Goal: Transaction & Acquisition: Purchase product/service

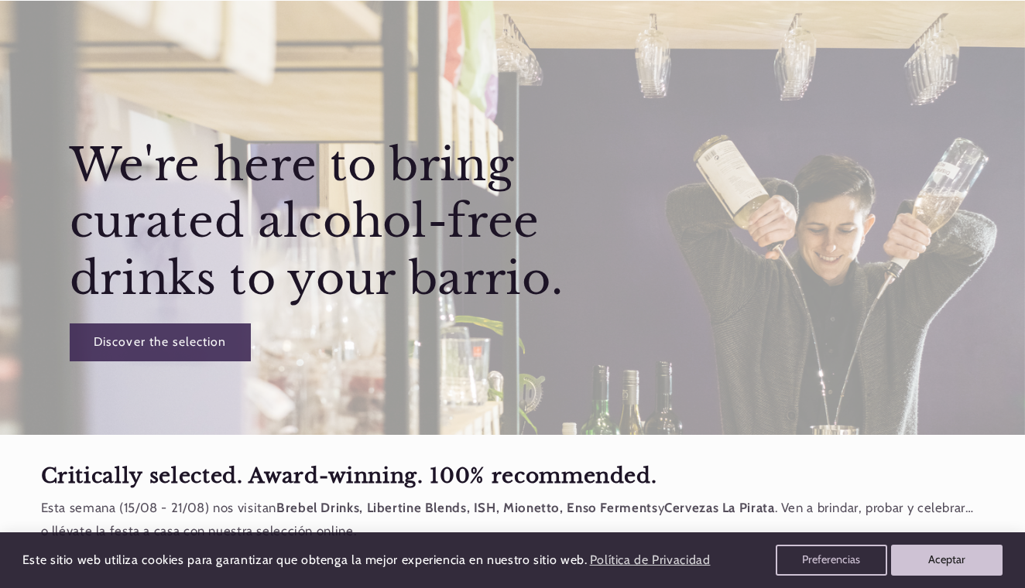
scroll to position [156, 0]
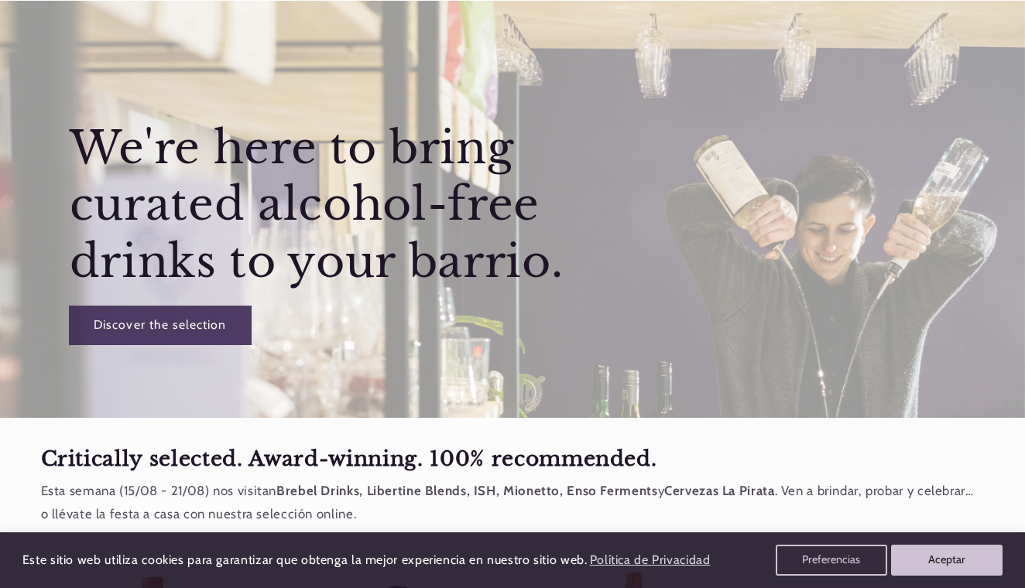
click at [158, 320] on link "Discover the selection" at bounding box center [159, 326] width 181 height 38
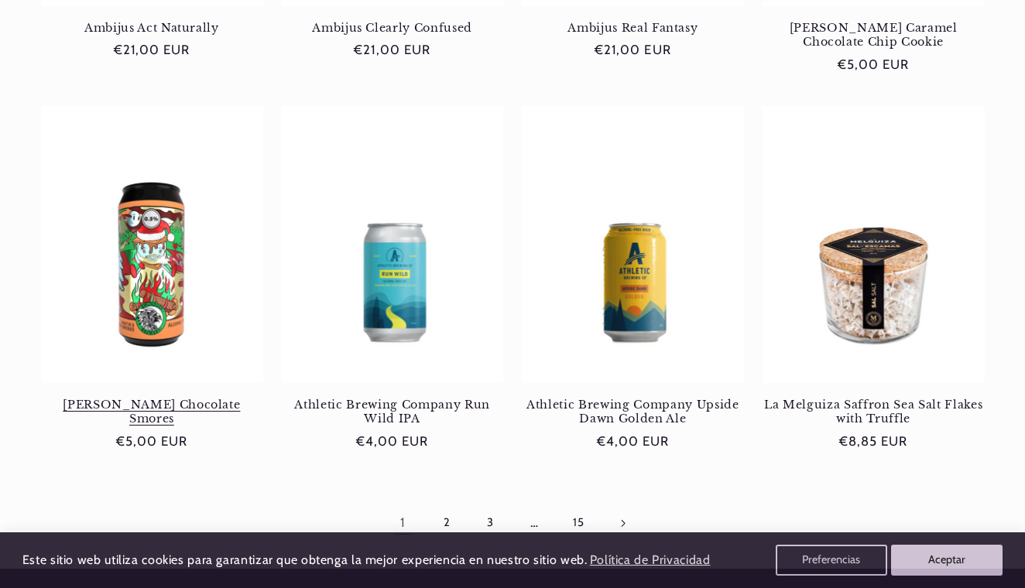
scroll to position [1331, 0]
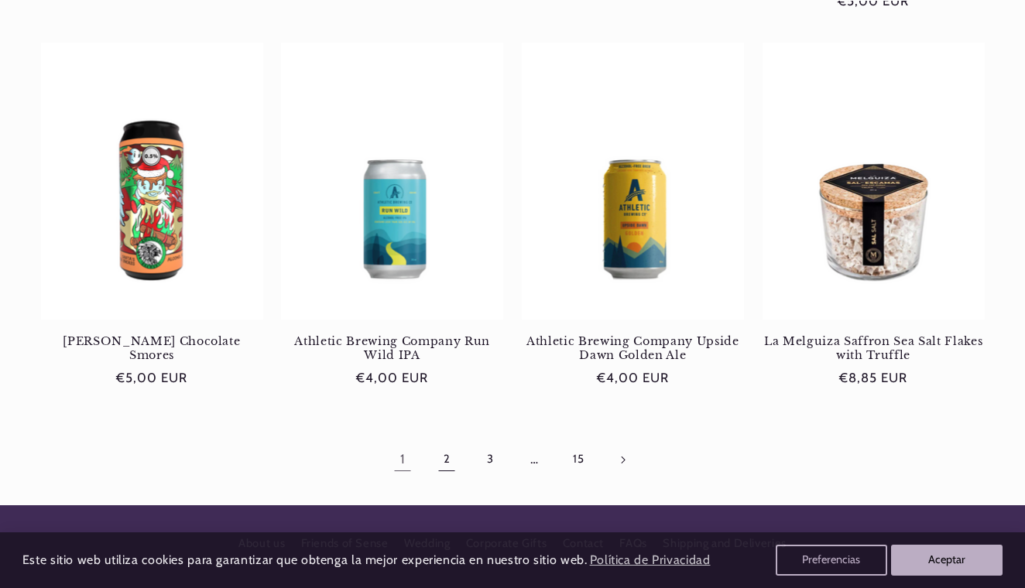
click at [449, 457] on link "2" at bounding box center [447, 460] width 36 height 36
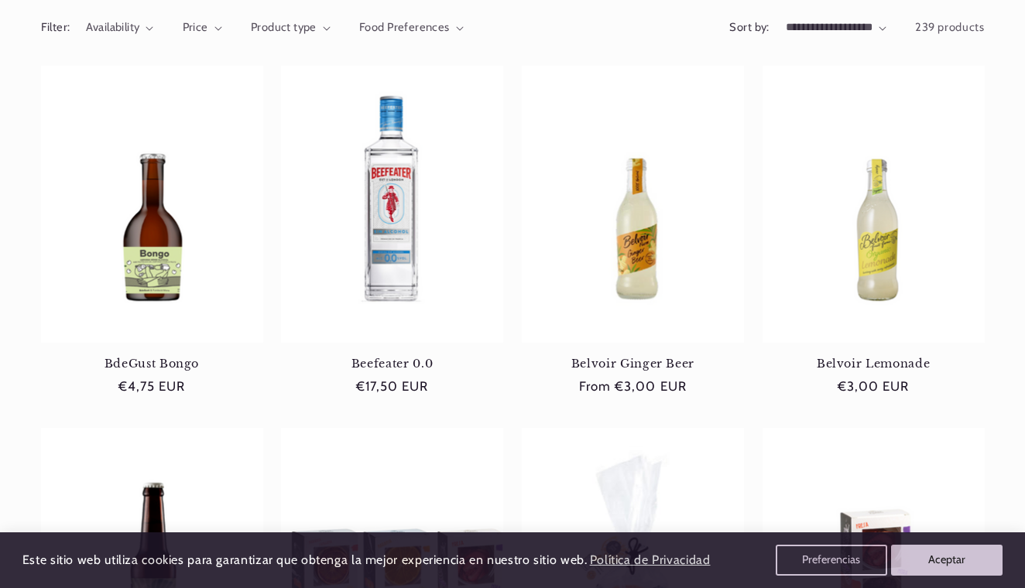
scroll to position [192, 0]
click at [168, 356] on link "BdeGust Bongo" at bounding box center [152, 363] width 222 height 14
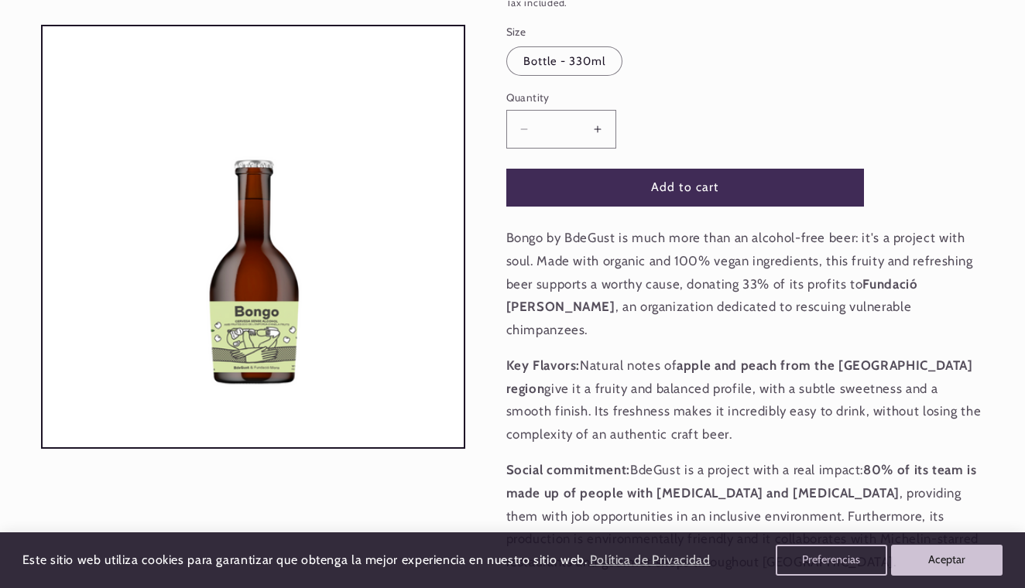
scroll to position [0, 918]
click at [43, 447] on button "Open media 1 in modal" at bounding box center [43, 447] width 0 height 0
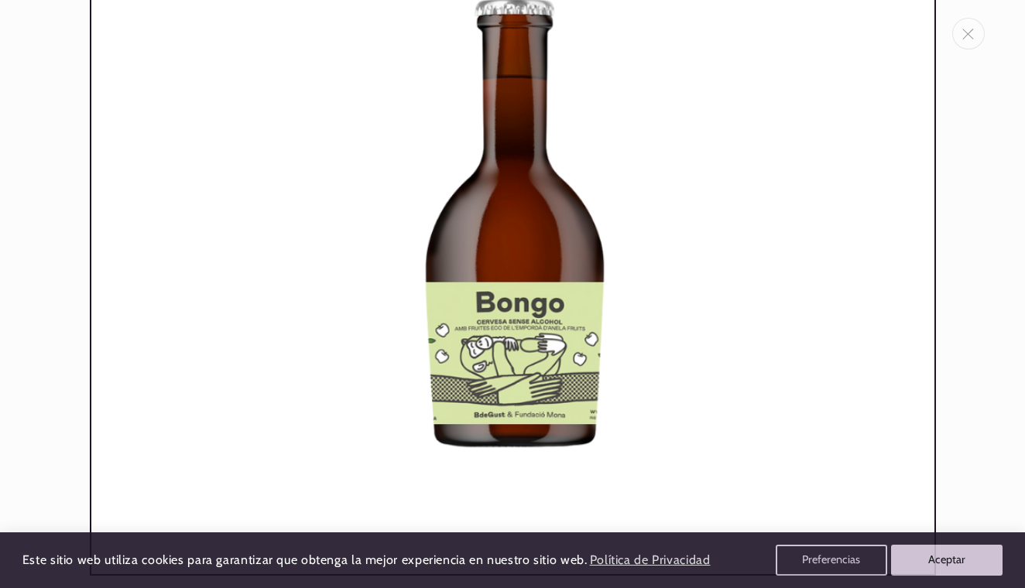
scroll to position [0, 0]
click at [977, 26] on button "Close" at bounding box center [968, 34] width 33 height 32
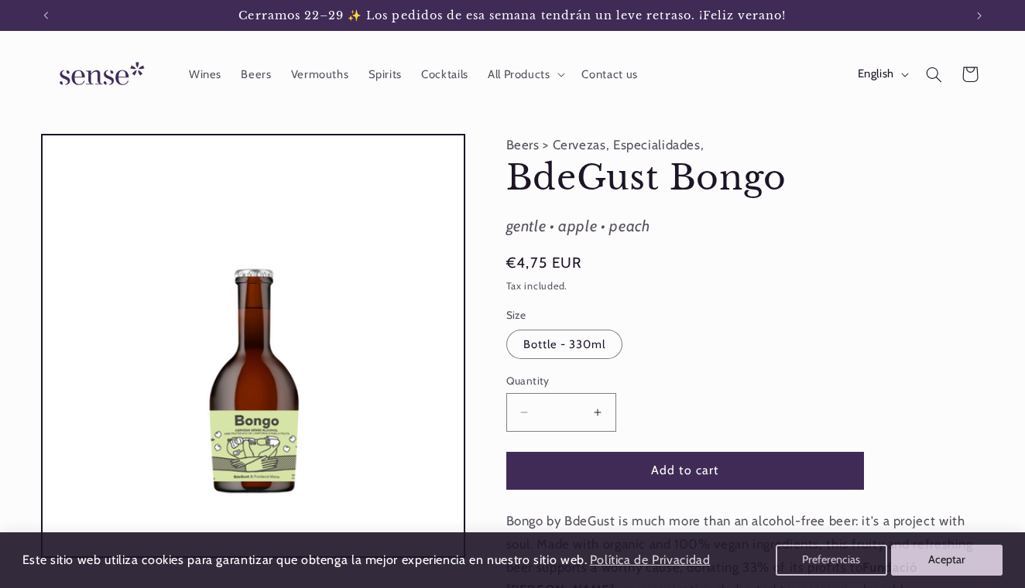
scroll to position [3, 0]
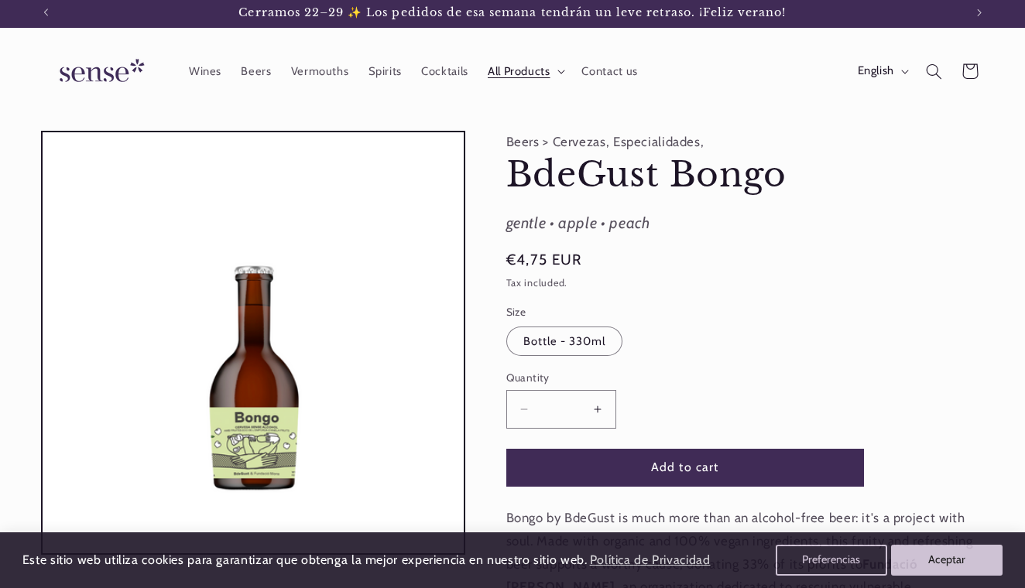
click at [518, 73] on span "All Products" at bounding box center [519, 71] width 63 height 15
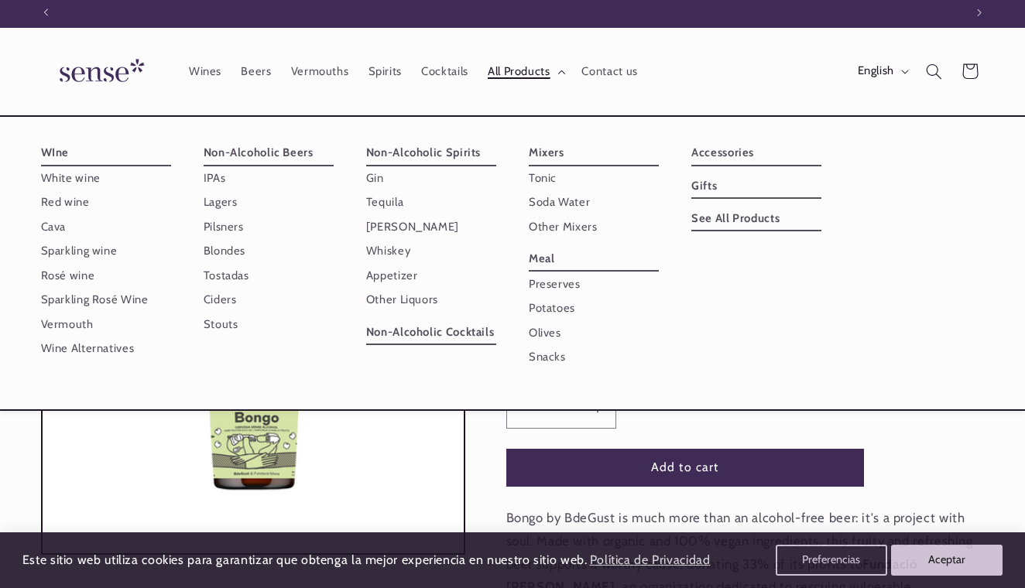
scroll to position [0, 918]
click at [518, 73] on span "All Products" at bounding box center [519, 71] width 63 height 15
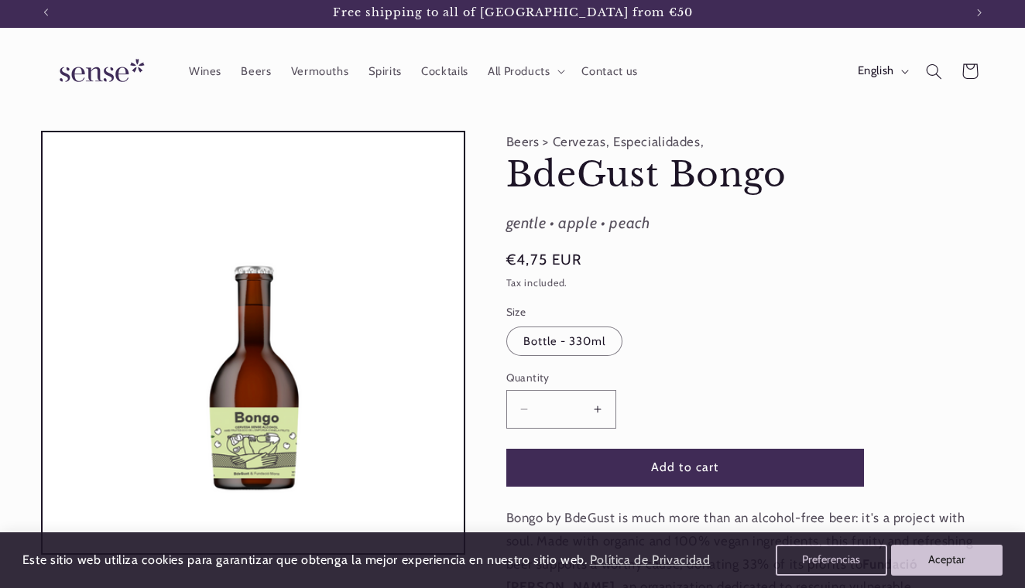
click at [603, 405] on button "Increase quantity for BdeGust Bongo" at bounding box center [598, 409] width 35 height 38
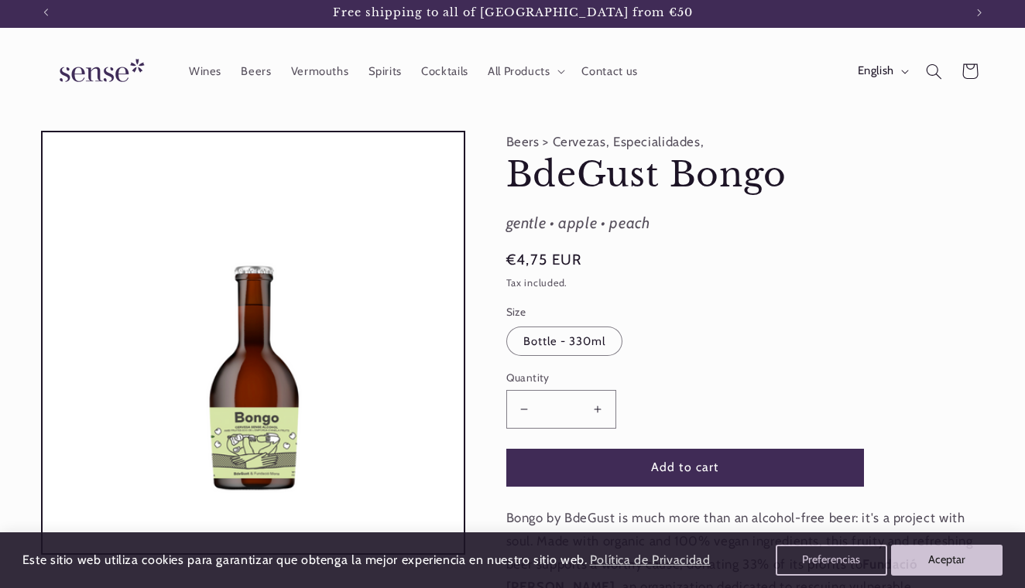
click at [603, 405] on button "Increase quantity for BdeGust Bongo" at bounding box center [598, 409] width 35 height 38
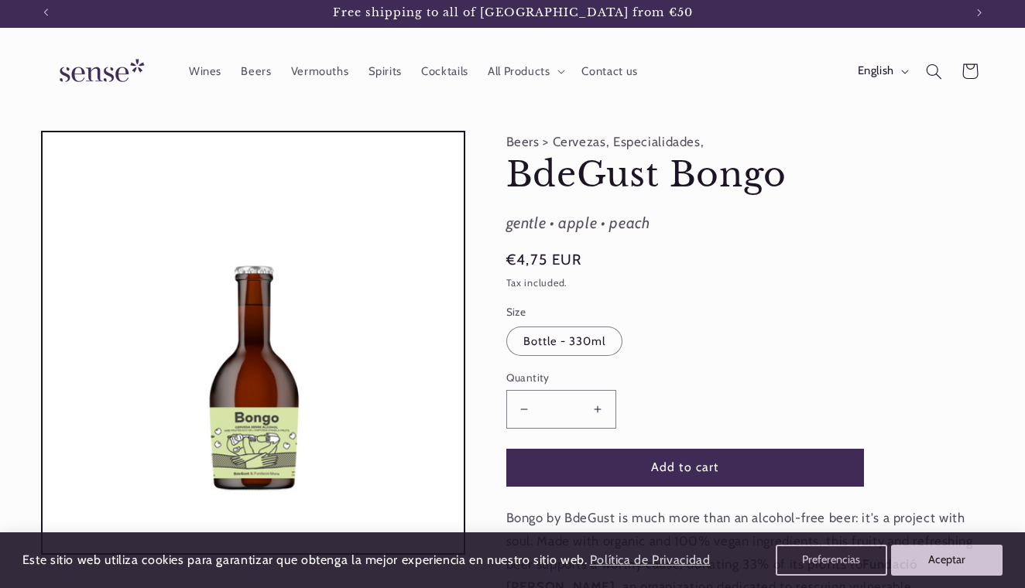
click at [603, 405] on button "Increase quantity for BdeGust Bongo" at bounding box center [598, 409] width 35 height 38
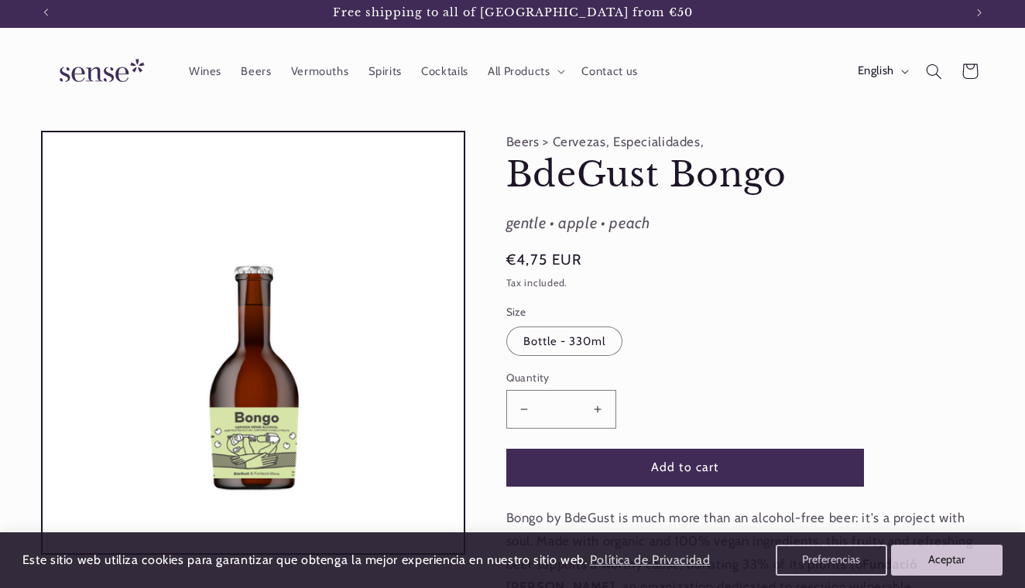
click at [603, 405] on button "Increase quantity for BdeGust Bongo" at bounding box center [598, 409] width 35 height 38
click at [656, 461] on button "Add to cart" at bounding box center [685, 468] width 358 height 38
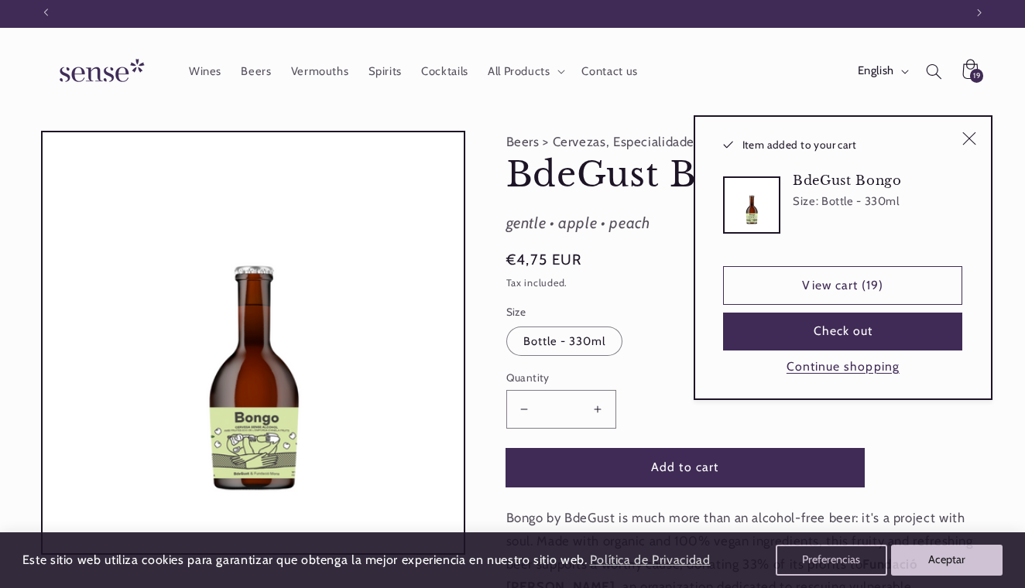
scroll to position [0, 0]
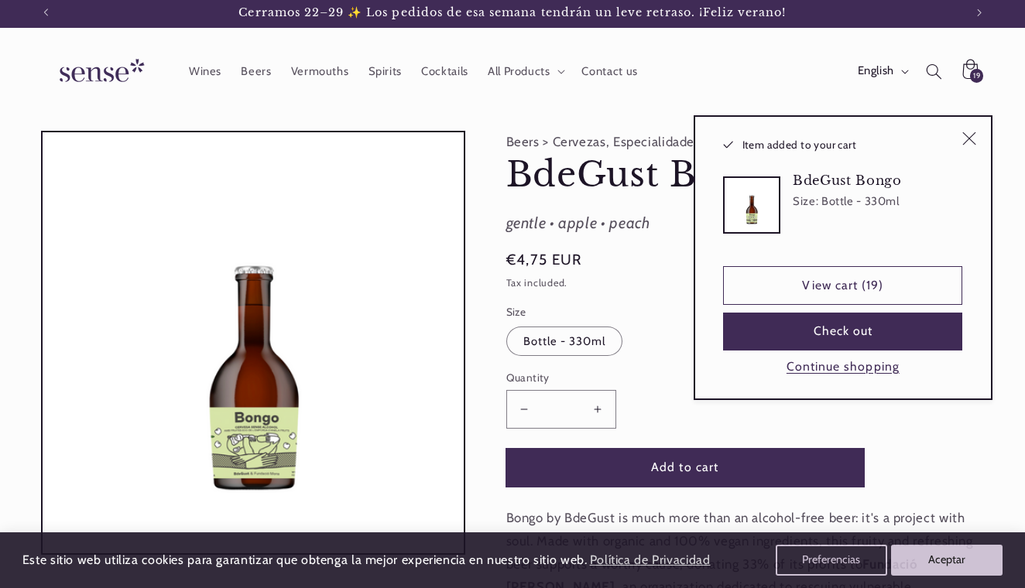
type input "*"
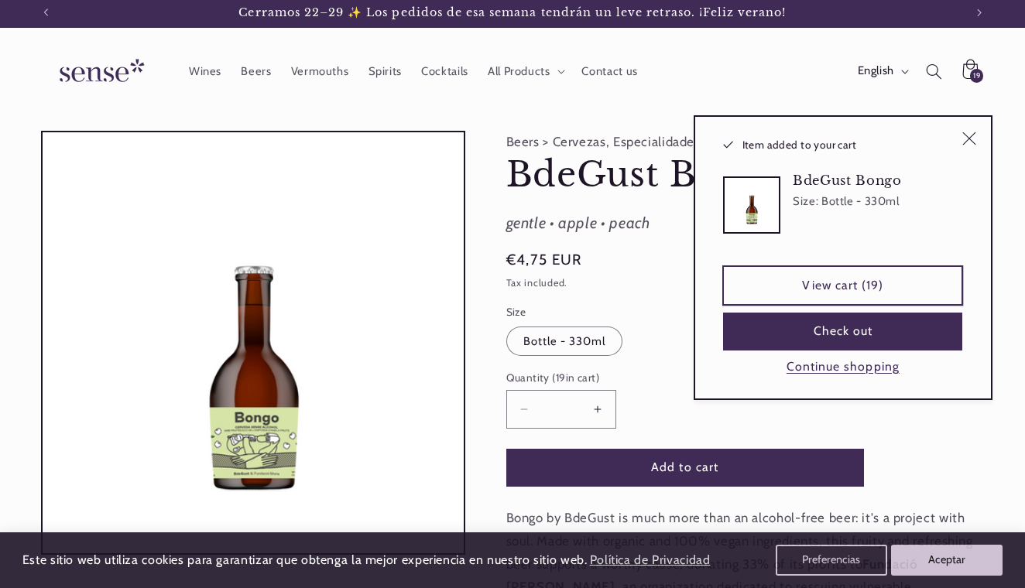
click at [825, 279] on link "View cart (19)" at bounding box center [842, 285] width 239 height 38
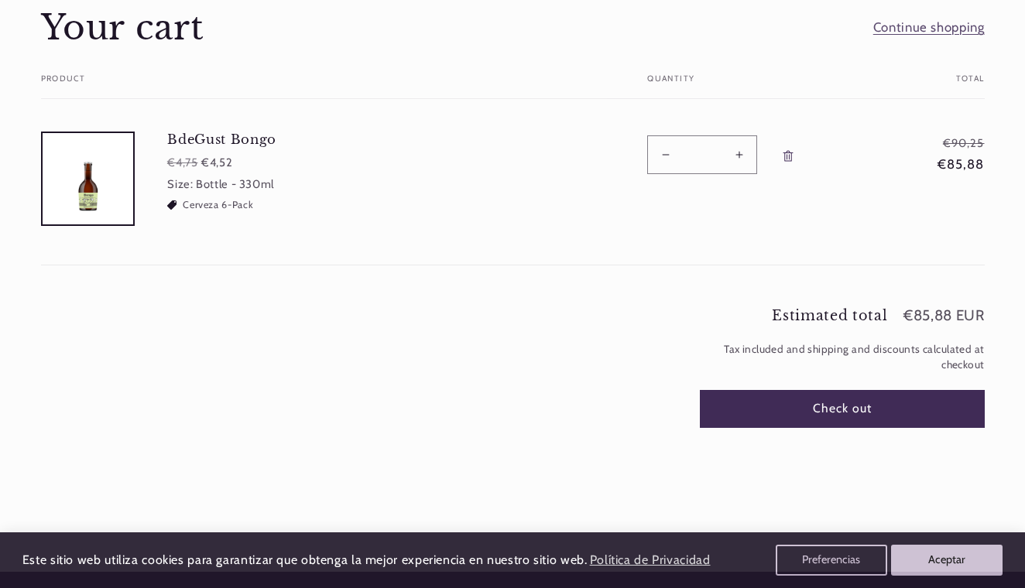
scroll to position [139, 0]
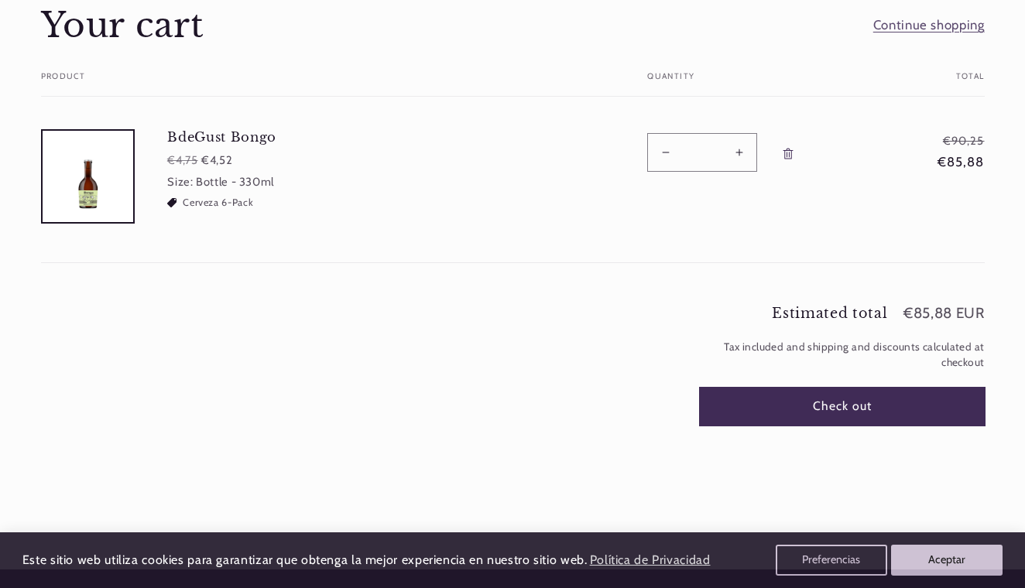
click at [733, 402] on button "Check out" at bounding box center [842, 407] width 285 height 38
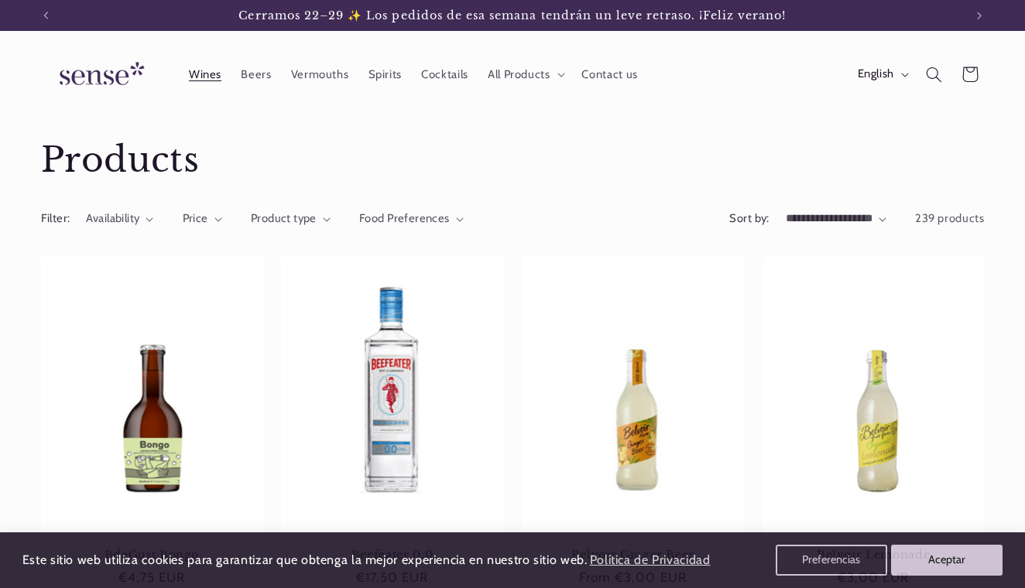
click at [200, 74] on span "Wines" at bounding box center [205, 74] width 33 height 15
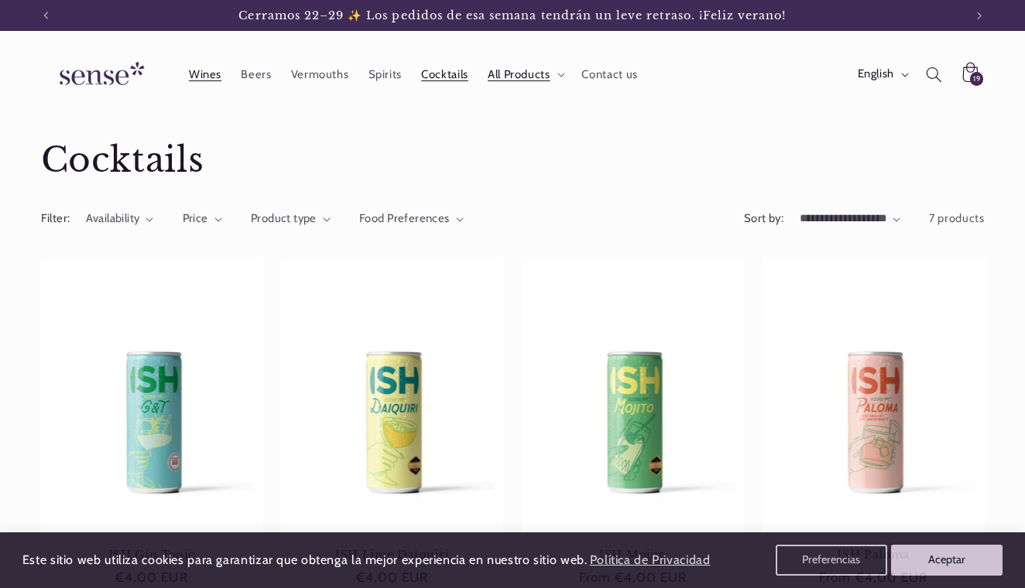
click at [210, 77] on span "Wines" at bounding box center [205, 74] width 33 height 15
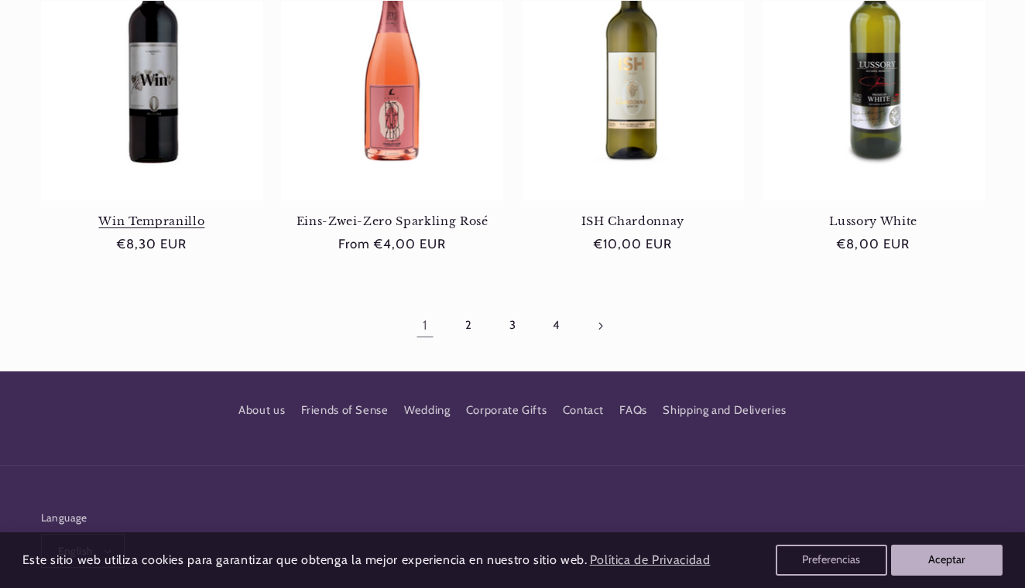
scroll to position [1437, 0]
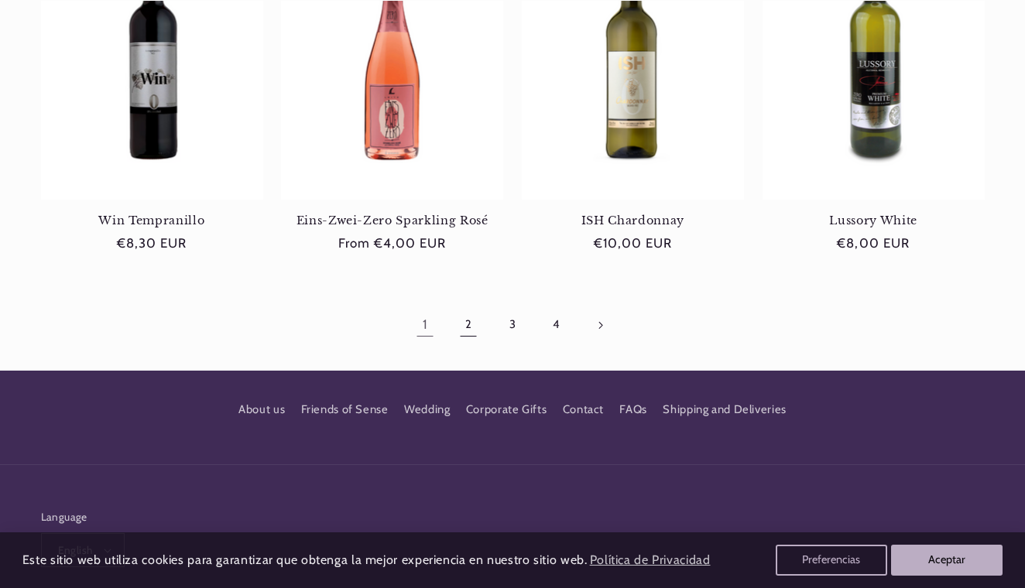
click at [461, 315] on link "2" at bounding box center [469, 325] width 36 height 36
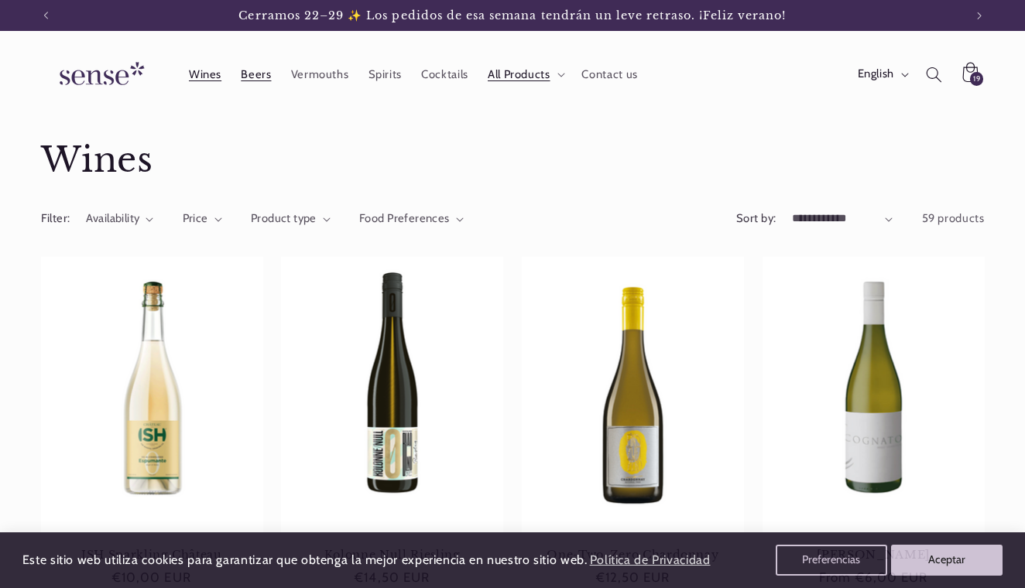
click at [261, 81] on span "Beers" at bounding box center [256, 74] width 30 height 15
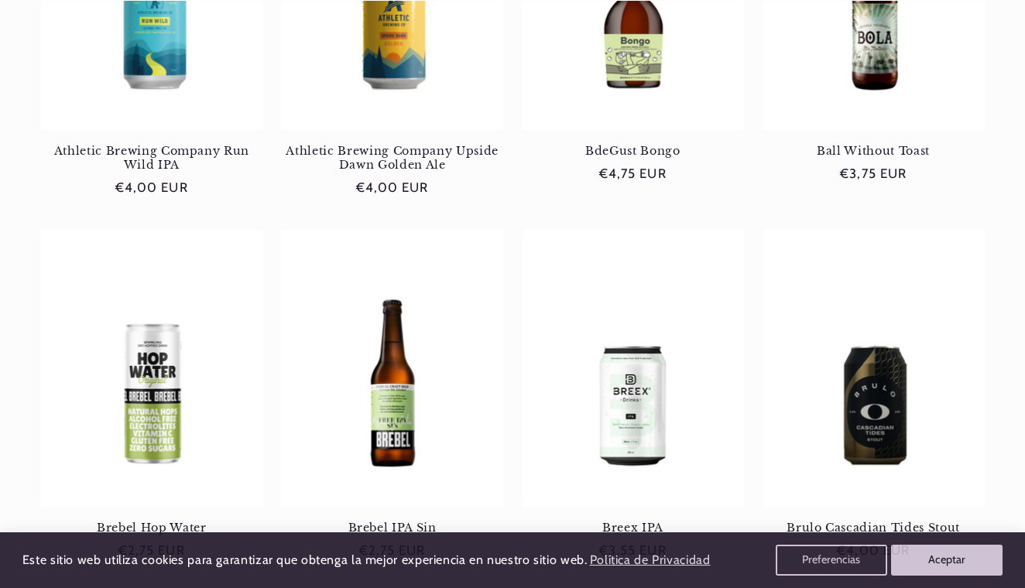
scroll to position [1159, 0]
click at [693, 150] on link "BdeGust Bongo" at bounding box center [633, 150] width 222 height 14
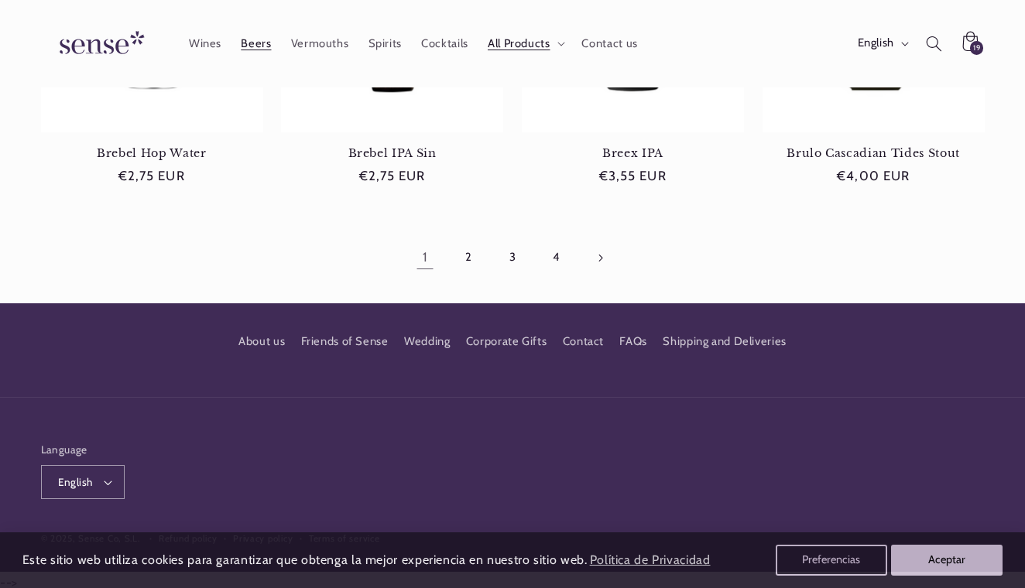
scroll to position [1532, 0]
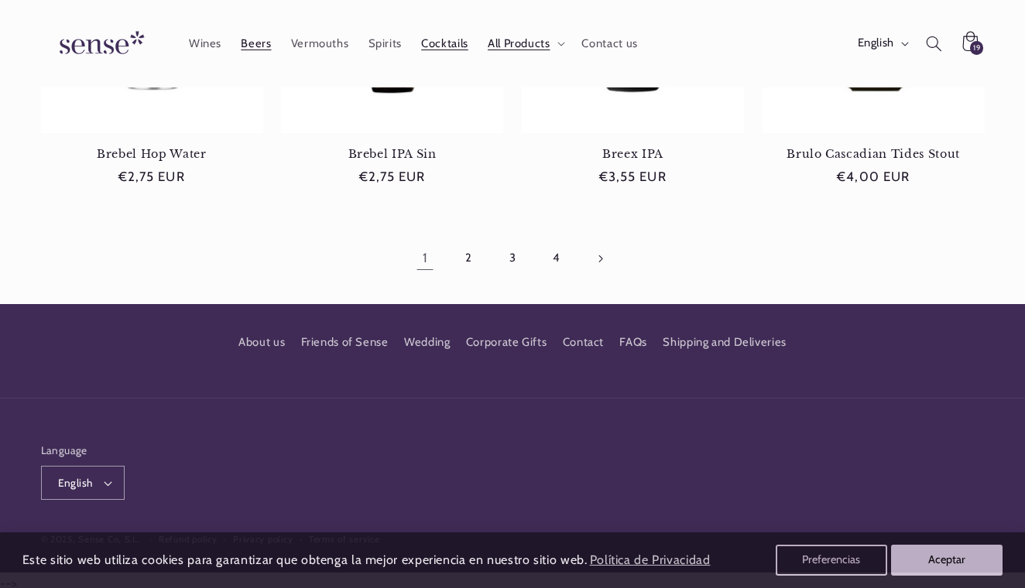
click at [435, 50] on span "Cocktails" at bounding box center [444, 43] width 47 height 15
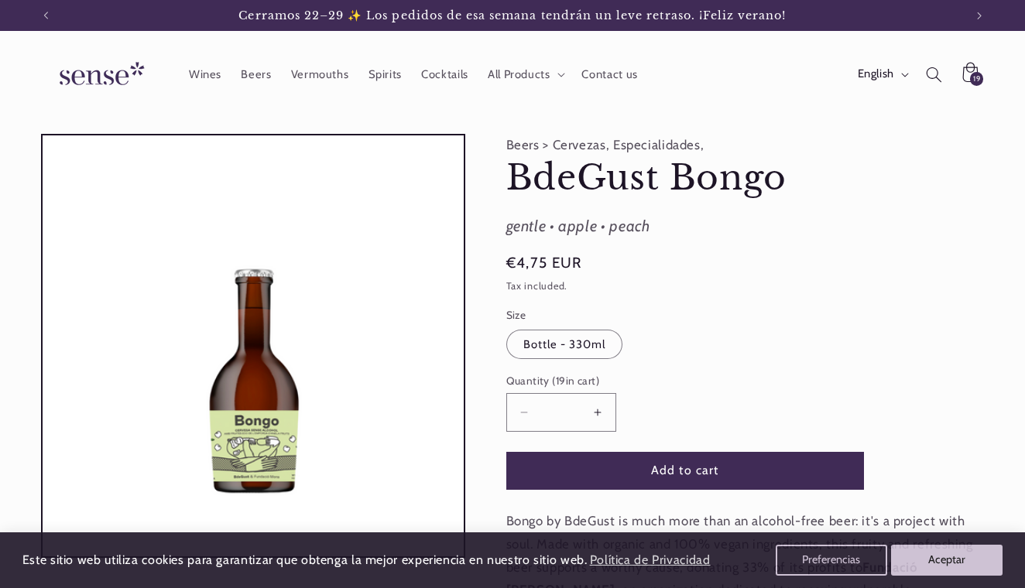
scroll to position [184, 0]
